Goal: Task Accomplishment & Management: Manage account settings

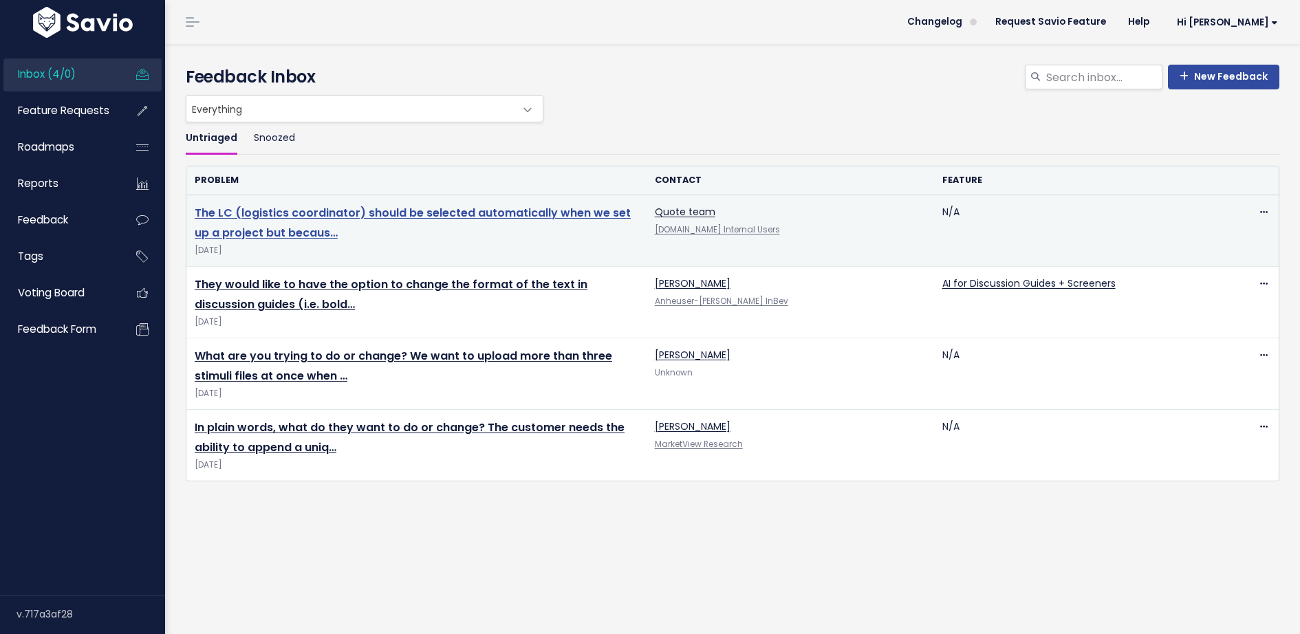
click at [452, 209] on link "The LC (logistics coordinator) should be selected automatically when we set up …" at bounding box center [413, 223] width 436 height 36
click at [459, 209] on link "The LC (logistics coordinator) should be selected automatically when we set up …" at bounding box center [413, 223] width 436 height 36
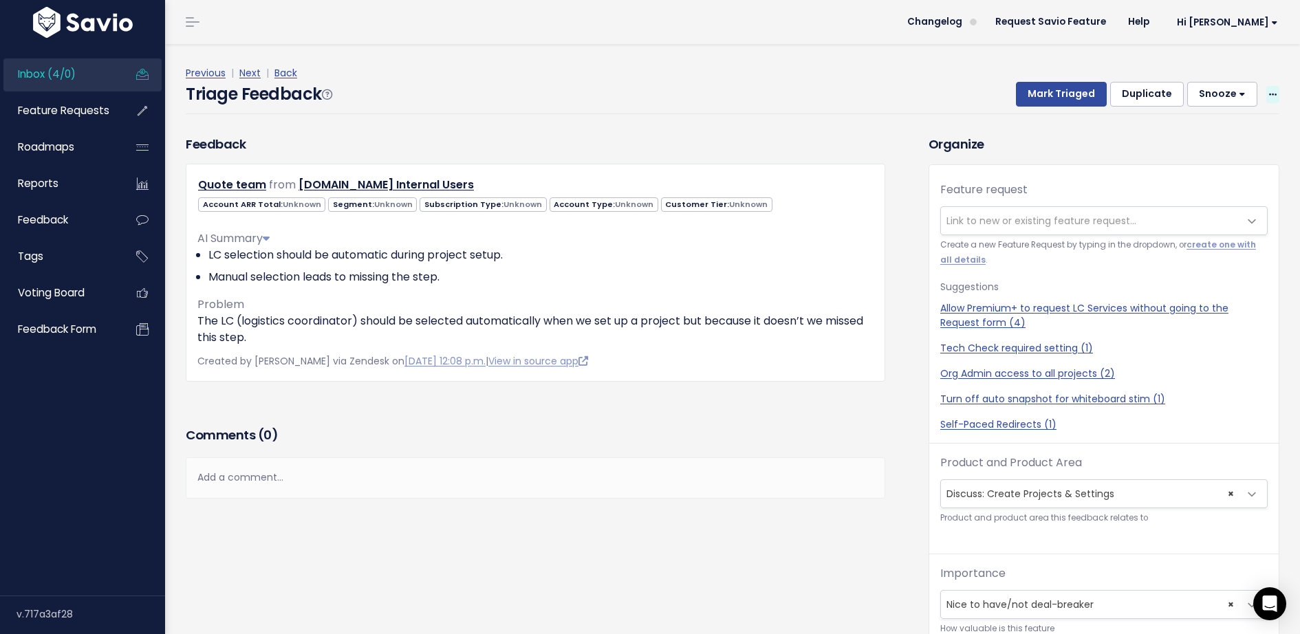
click at [1274, 94] on icon at bounding box center [1273, 95] width 8 height 9
click at [1195, 159] on link "Delete" at bounding box center [1218, 159] width 99 height 27
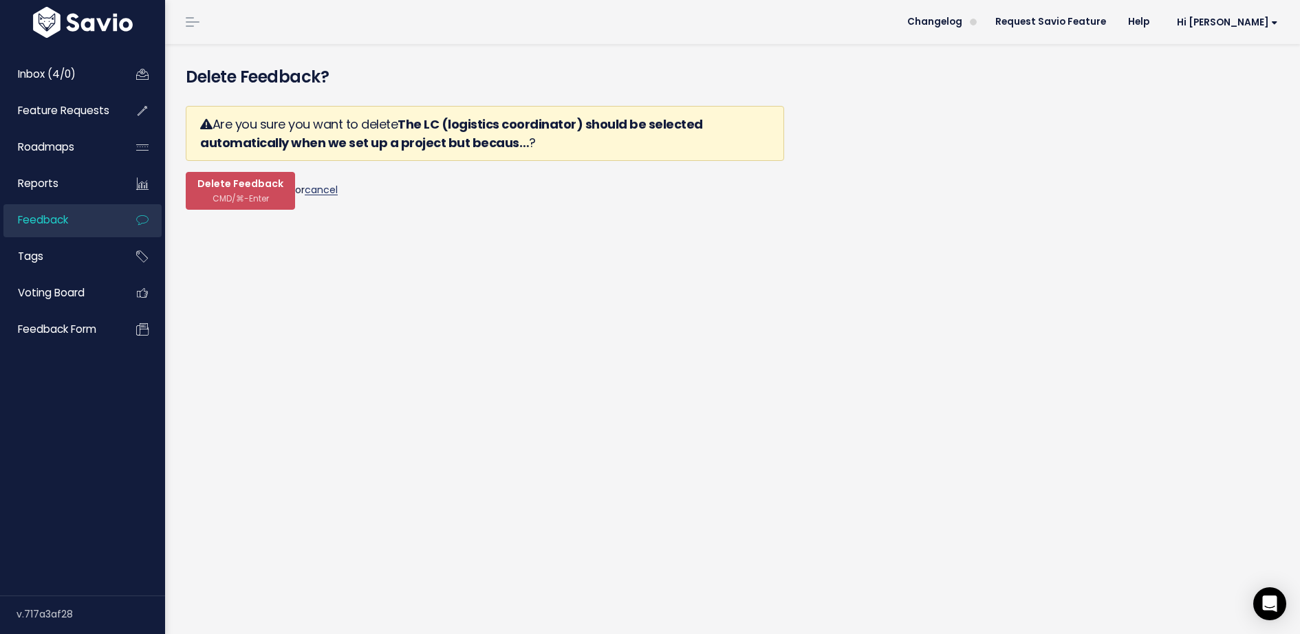
click at [321, 188] on link "cancel" at bounding box center [321, 190] width 33 height 14
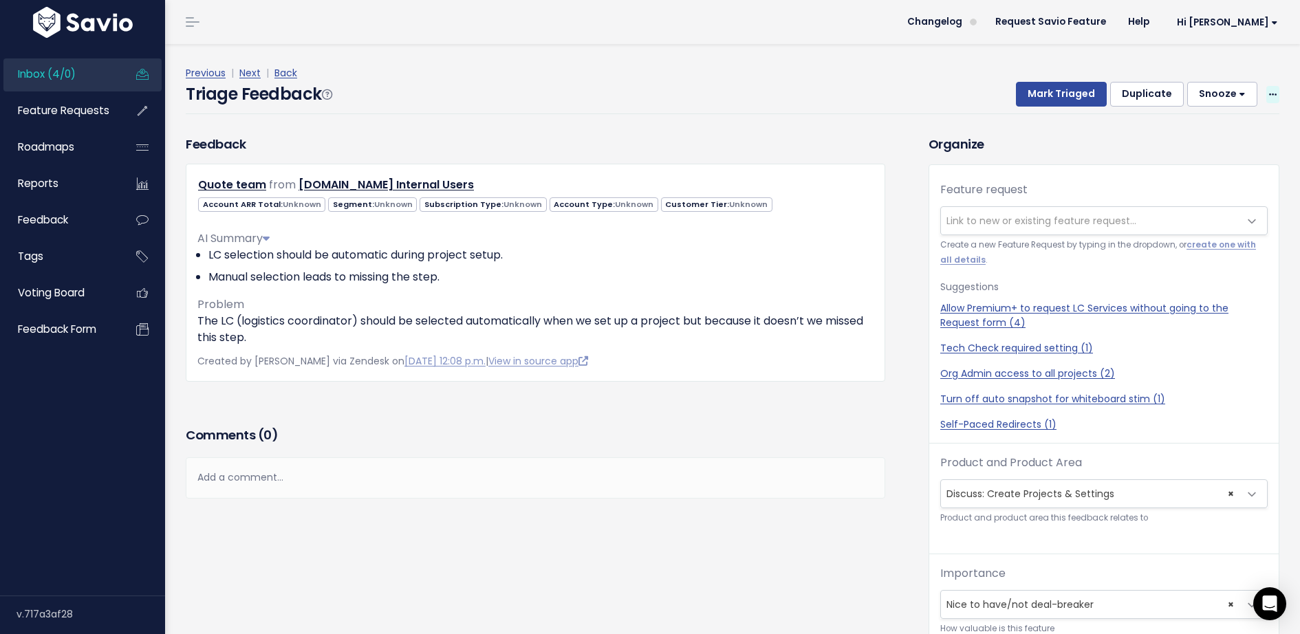
click at [1273, 94] on icon at bounding box center [1273, 95] width 8 height 9
click at [1217, 135] on link "Edit" at bounding box center [1218, 132] width 99 height 27
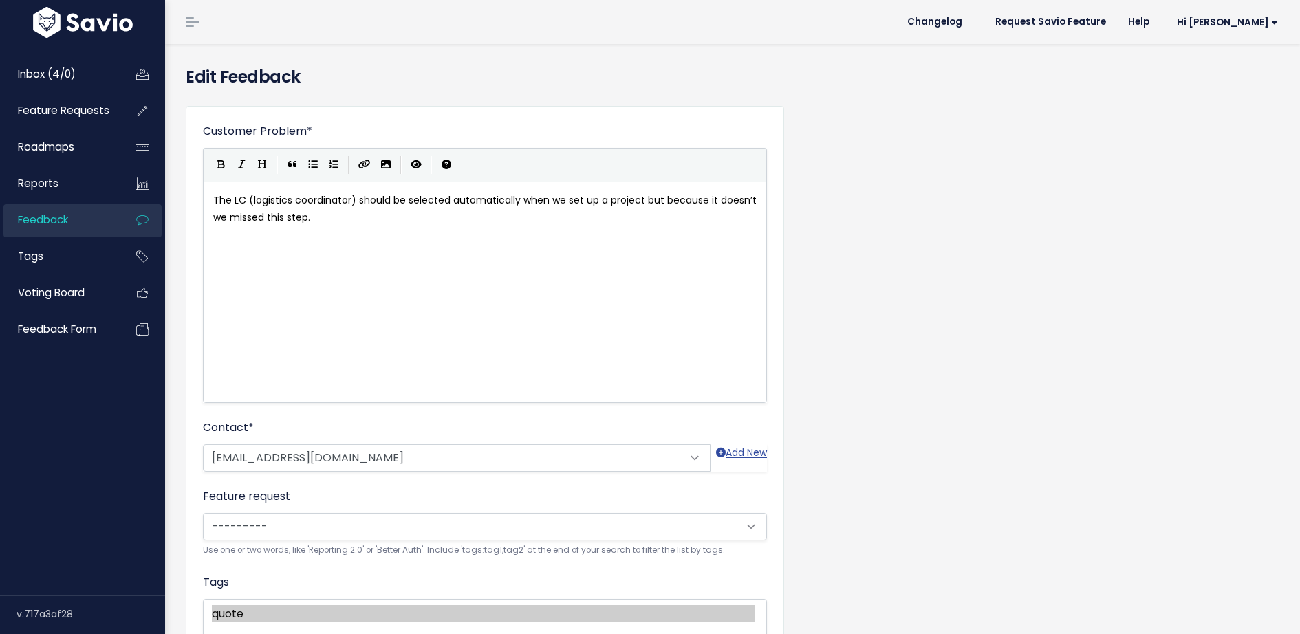
scroll to position [1, 0]
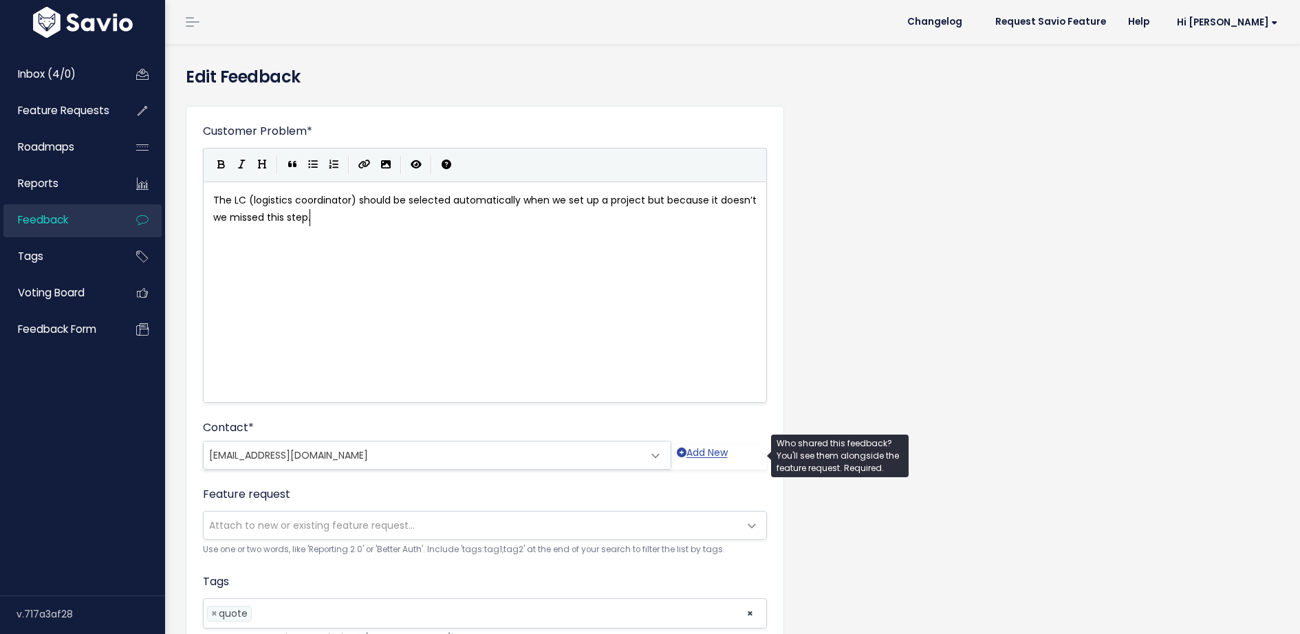
click at [303, 455] on span "quote@discuss.io" at bounding box center [424, 456] width 440 height 28
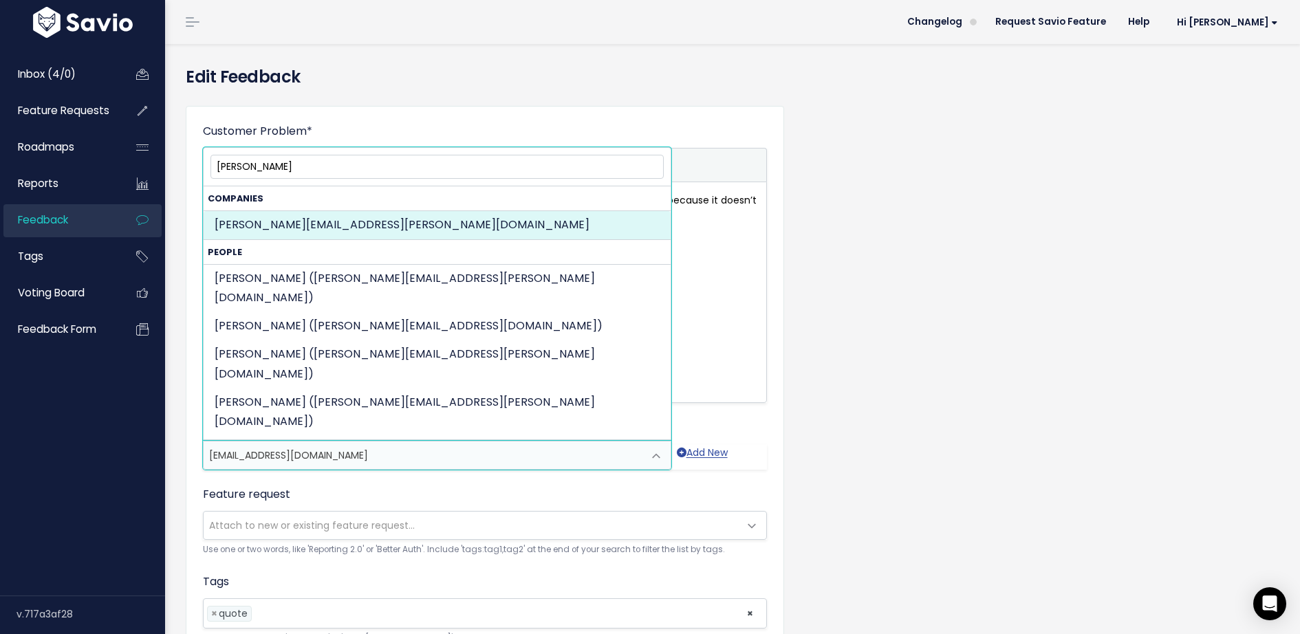
type input "leigh"
select select "COMPANY-16376799"
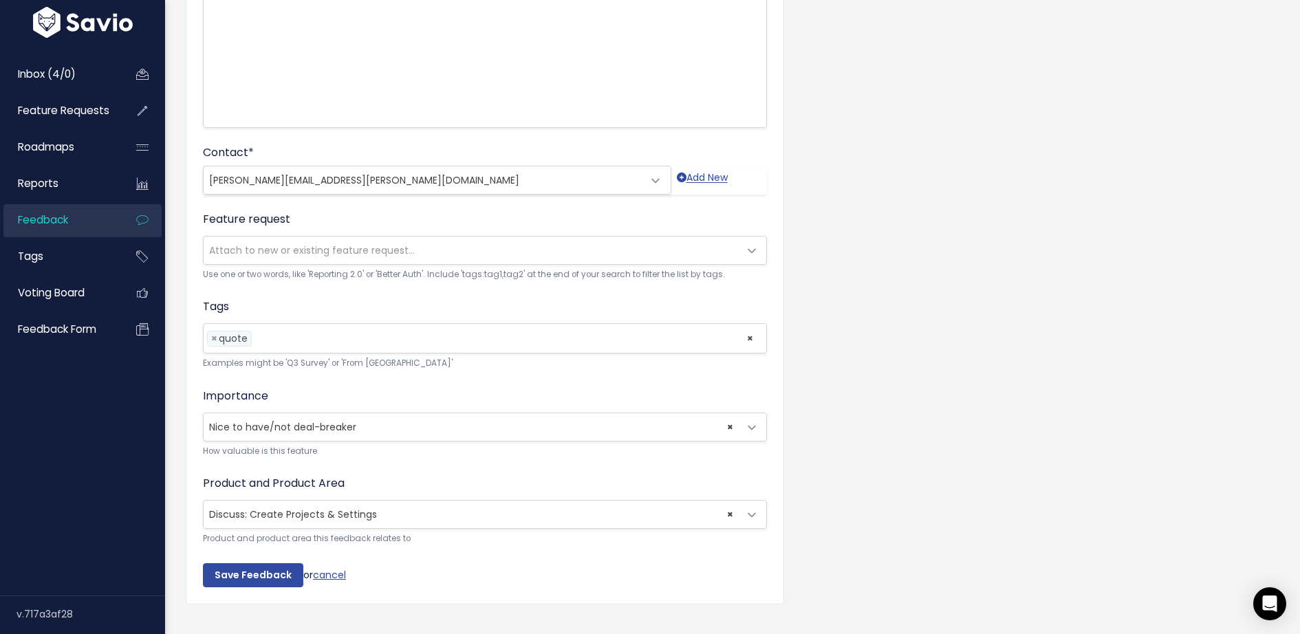
scroll to position [294, 0]
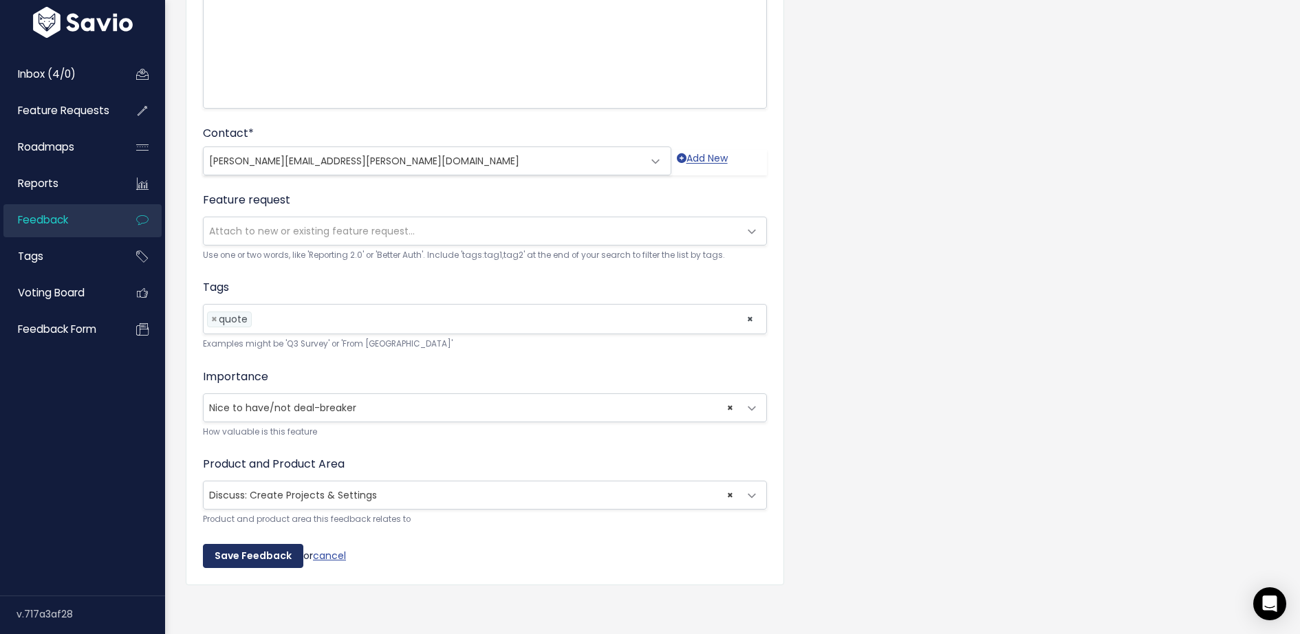
click at [230, 553] on input "Save Feedback" at bounding box center [253, 556] width 100 height 25
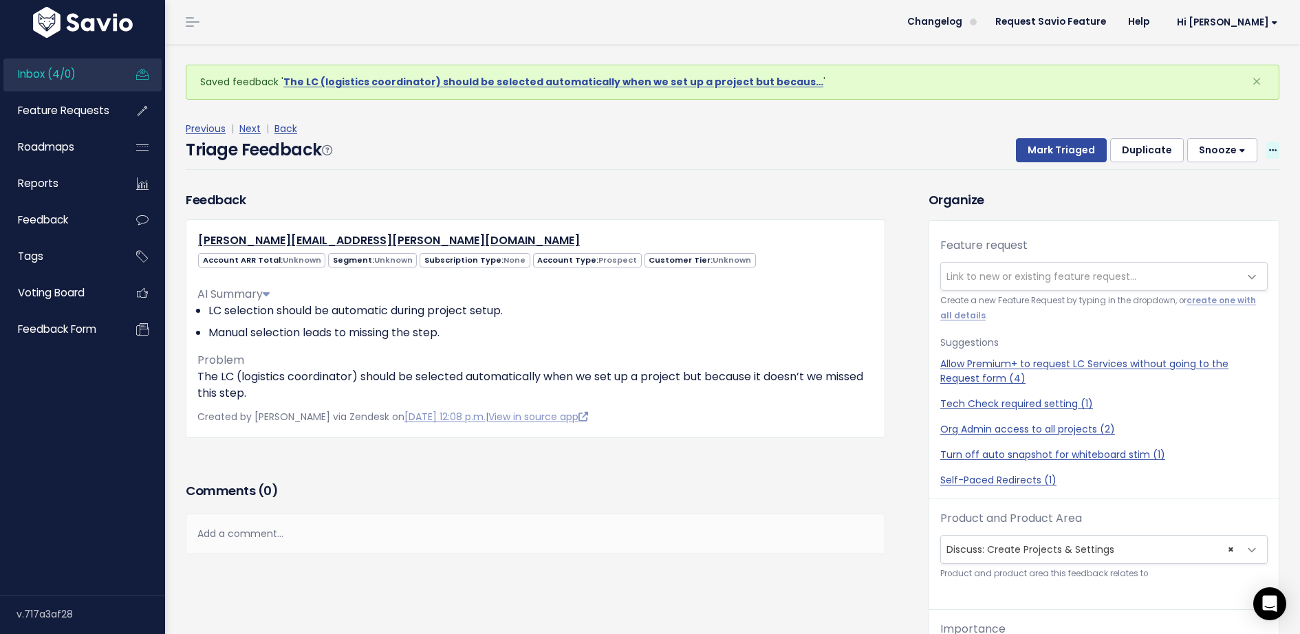
click at [1273, 150] on icon at bounding box center [1273, 151] width 8 height 9
click at [1189, 214] on link "Delete" at bounding box center [1218, 215] width 99 height 27
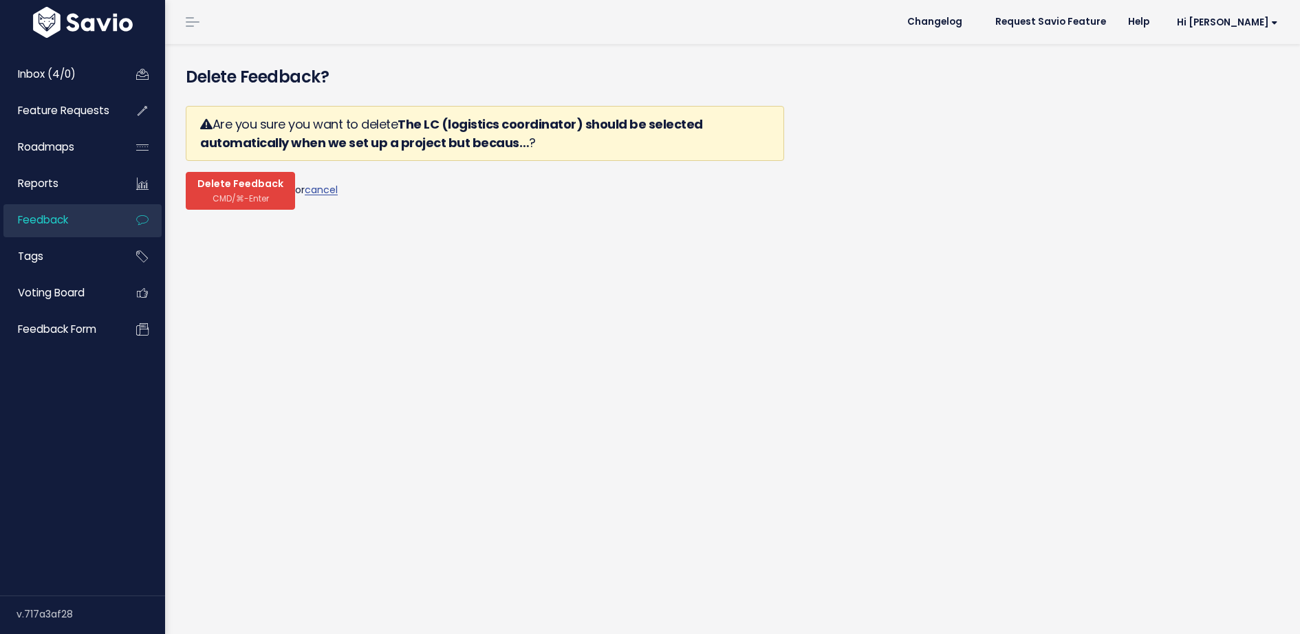
click at [230, 197] on span "CMD/⌘-Enter" at bounding box center [241, 198] width 56 height 10
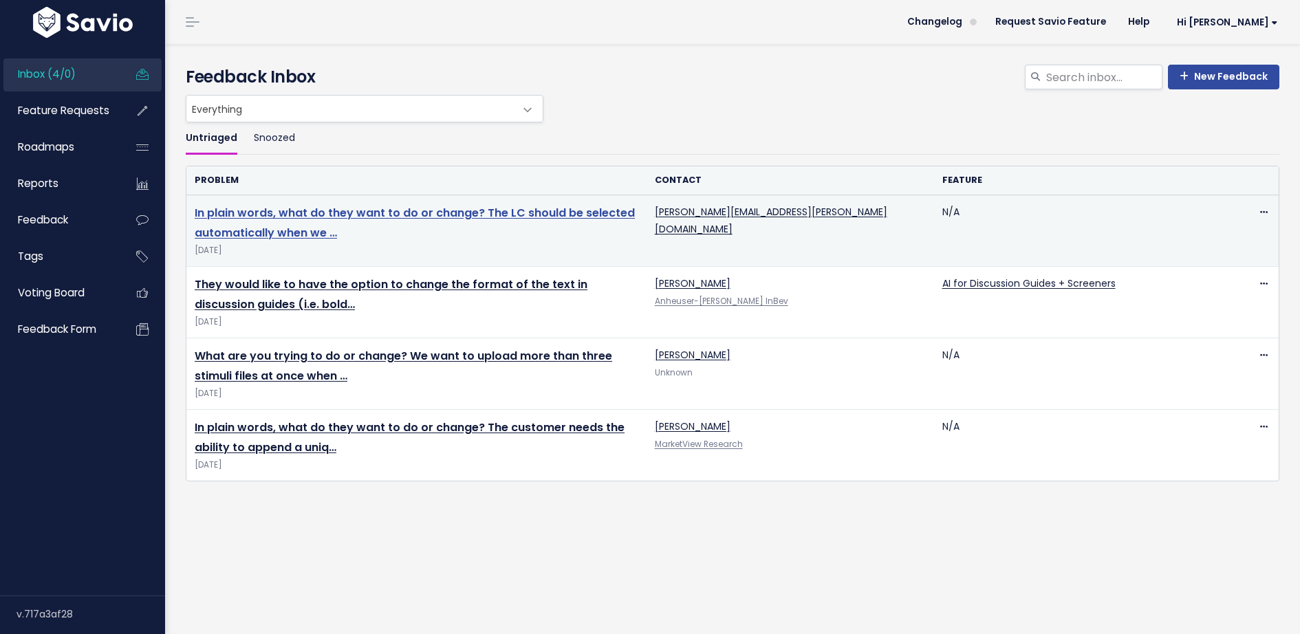
click at [353, 213] on link "In plain words, what do they want to do or change? The LC should be selected au…" at bounding box center [415, 223] width 440 height 36
